Goal: Task Accomplishment & Management: Manage account settings

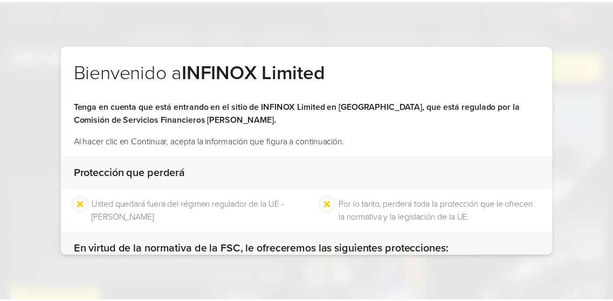
scroll to position [133, 0]
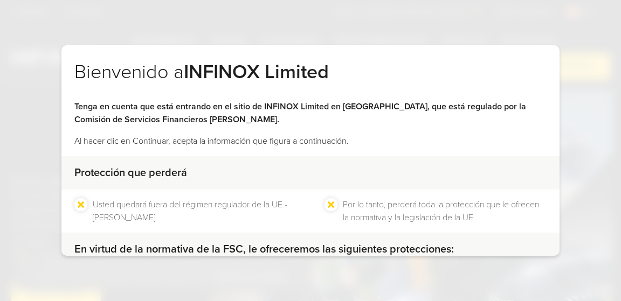
scroll to position [133, 0]
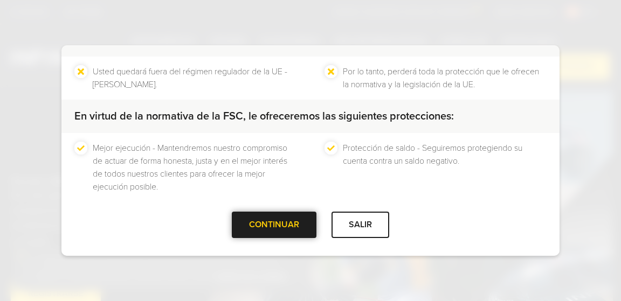
click at [285, 226] on div "CONTINUAR" at bounding box center [274, 225] width 85 height 26
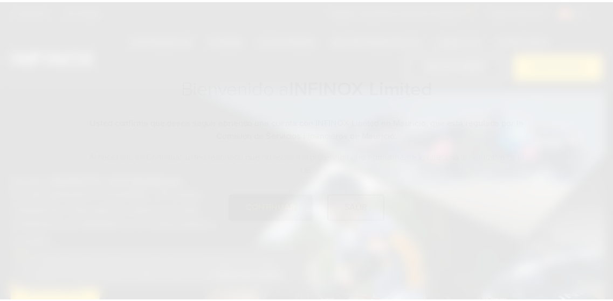
scroll to position [0, 0]
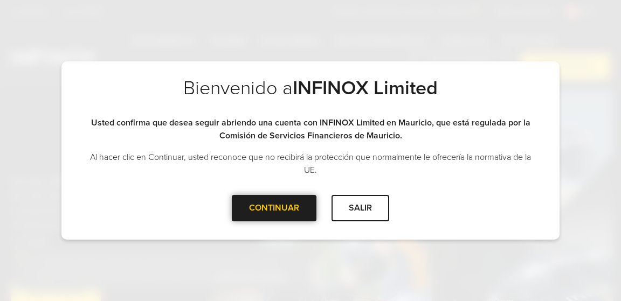
click at [269, 204] on div "CONTINUAR" at bounding box center [274, 208] width 85 height 26
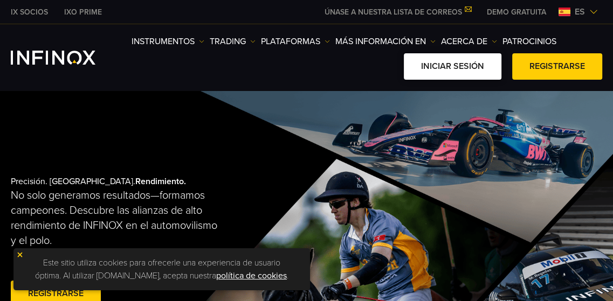
click at [464, 70] on link "Iniciar sesión" at bounding box center [453, 66] width 98 height 26
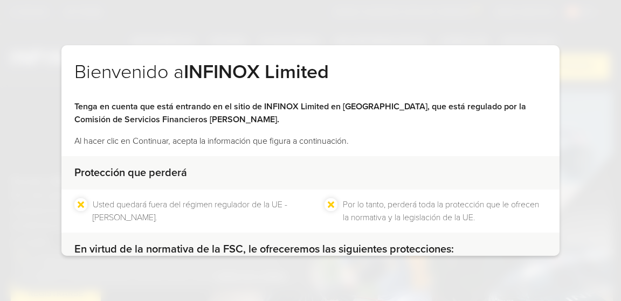
scroll to position [133, 0]
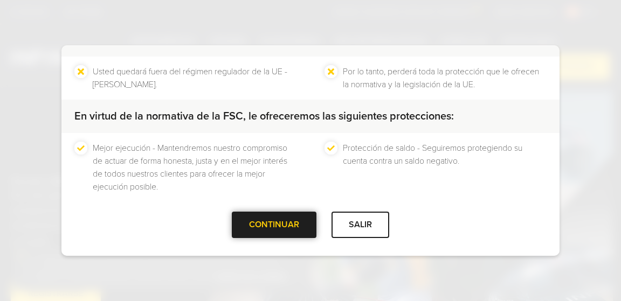
click at [274, 225] on div at bounding box center [274, 225] width 0 height 0
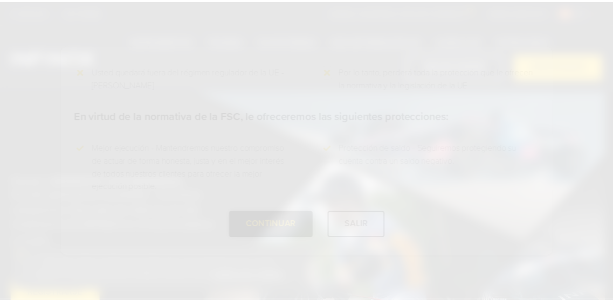
scroll to position [0, 0]
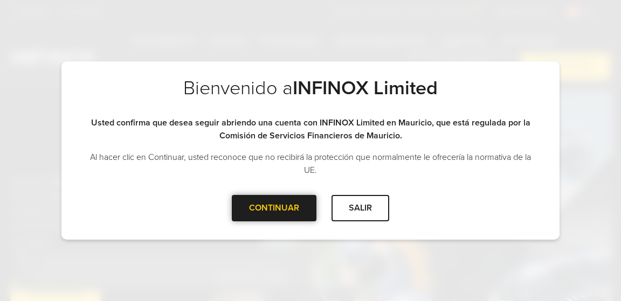
click at [274, 208] on div at bounding box center [274, 208] width 0 height 0
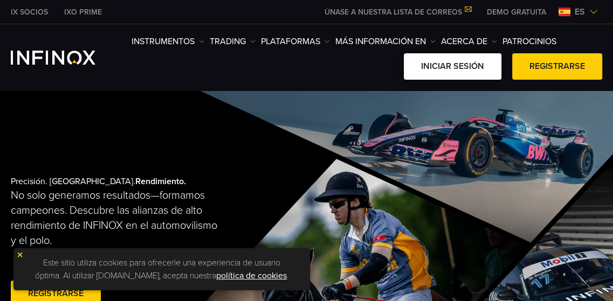
click at [466, 69] on link "Iniciar sesión" at bounding box center [453, 66] width 98 height 26
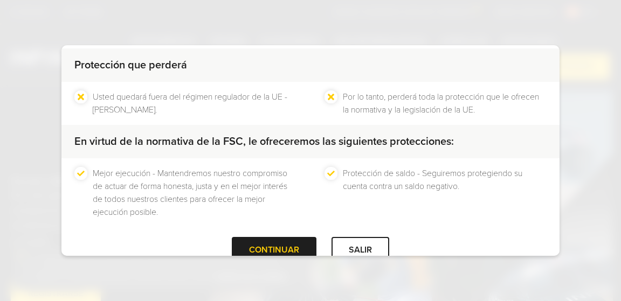
scroll to position [133, 0]
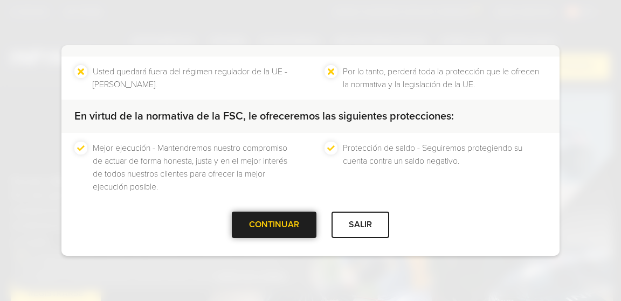
click at [274, 225] on div at bounding box center [274, 225] width 0 height 0
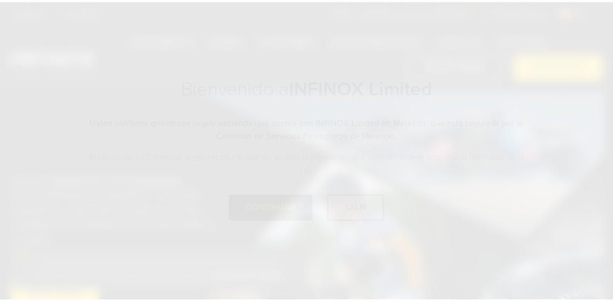
scroll to position [0, 0]
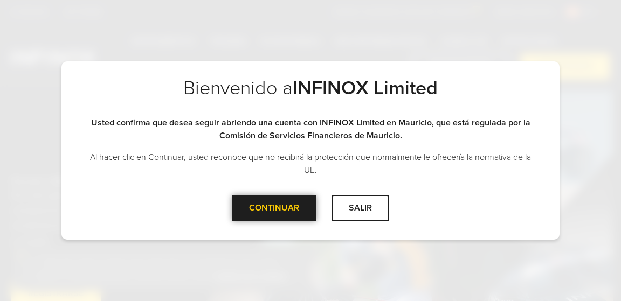
click at [274, 208] on div at bounding box center [274, 208] width 0 height 0
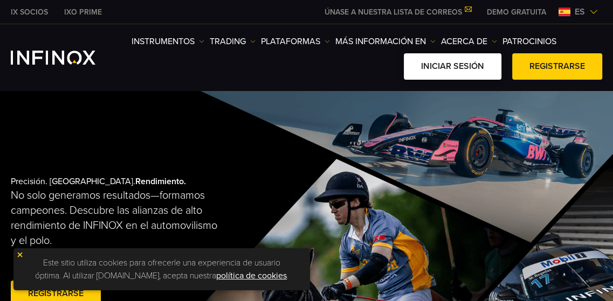
click at [459, 67] on link "Iniciar sesión" at bounding box center [453, 66] width 98 height 26
